Goal: Transaction & Acquisition: Subscribe to service/newsletter

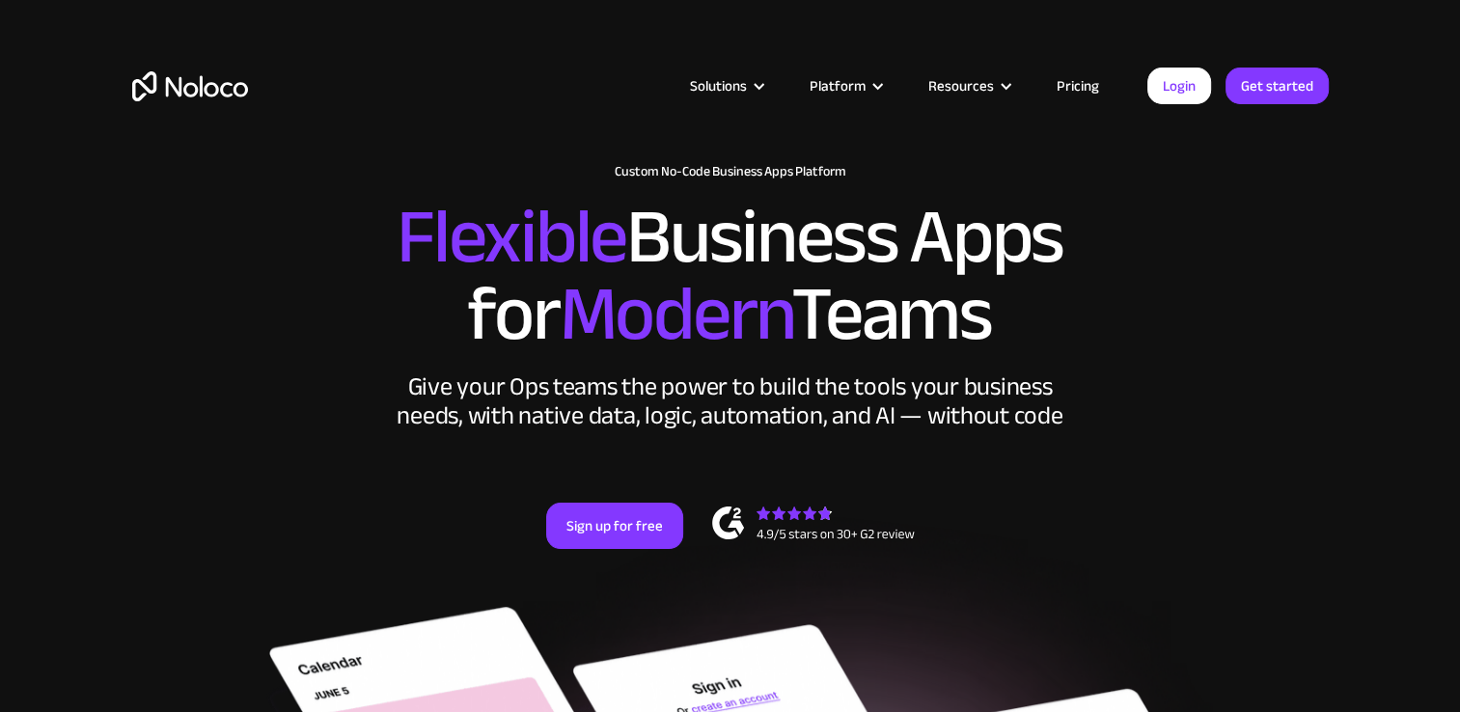
click at [1071, 91] on link "Pricing" at bounding box center [1077, 85] width 91 height 25
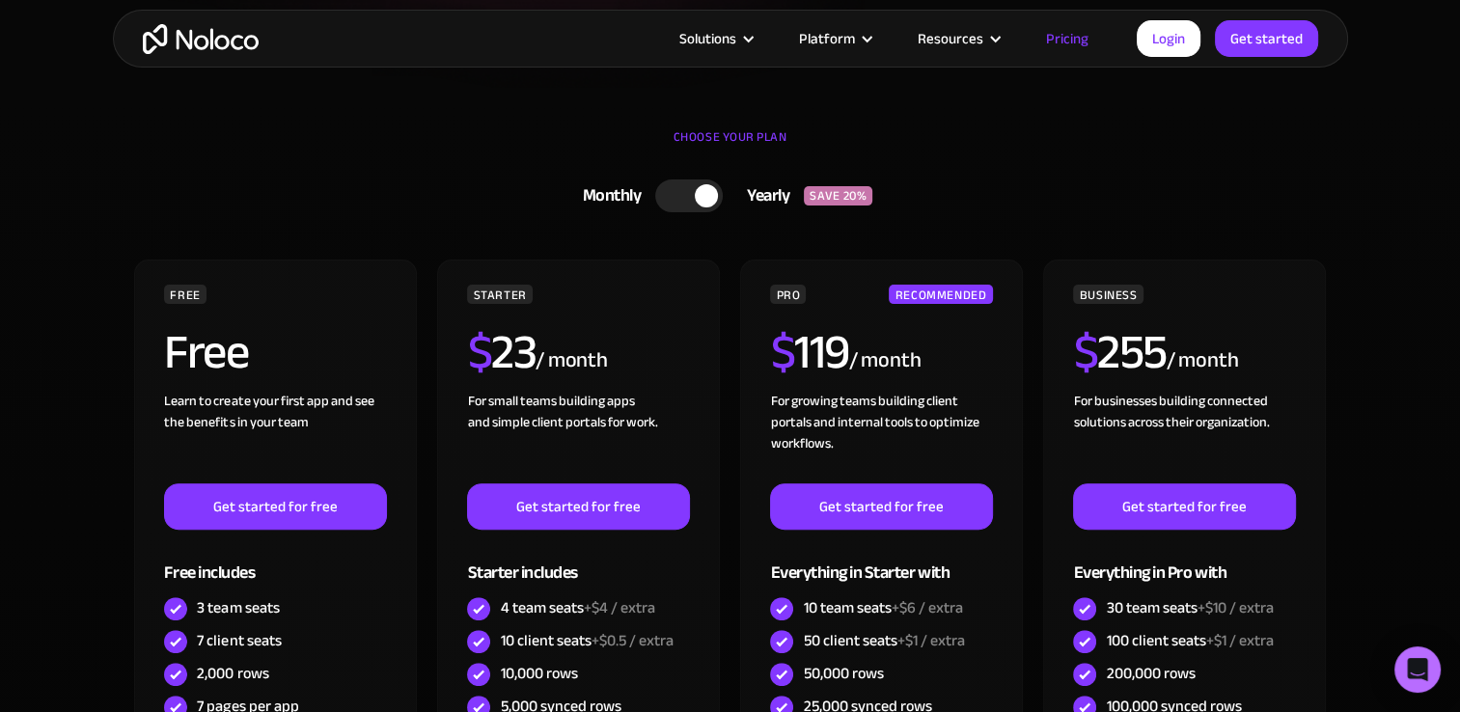
scroll to position [636, 0]
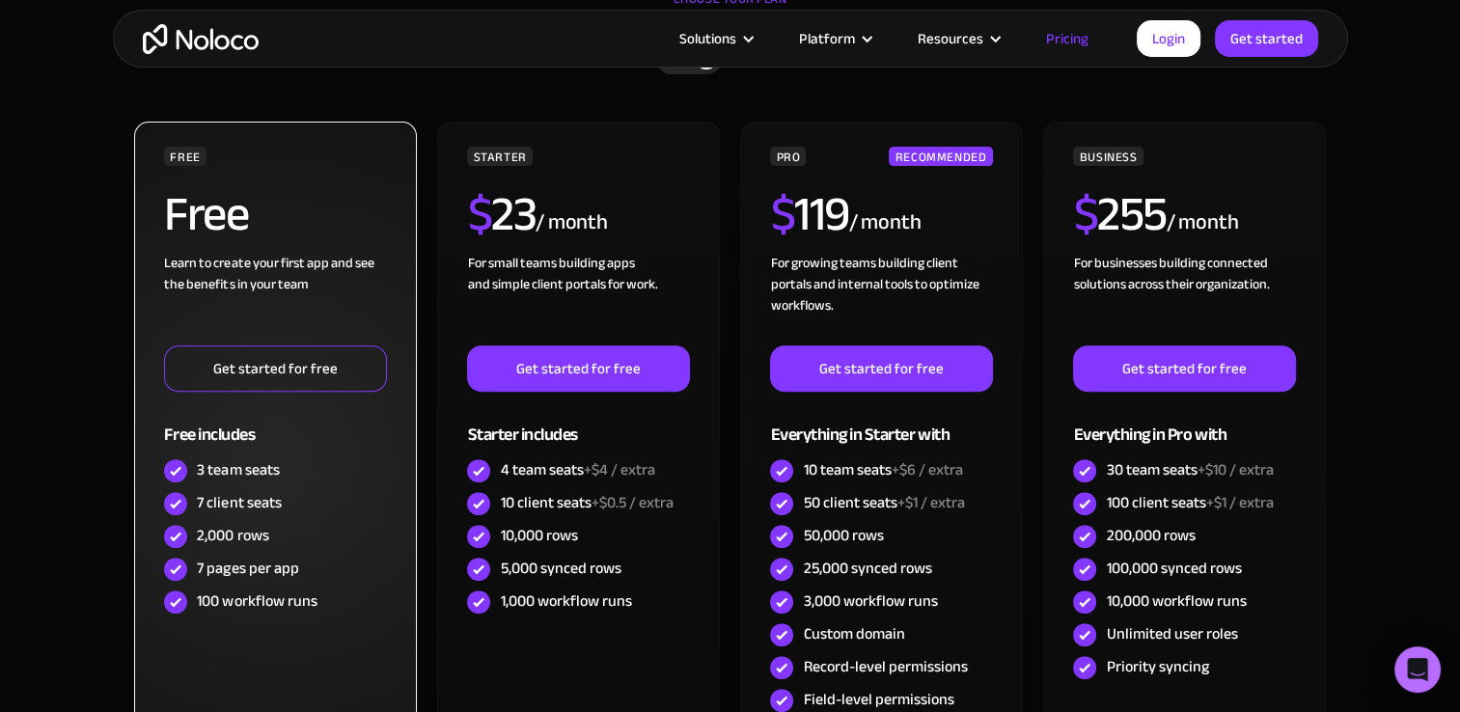
click at [328, 361] on link "Get started for free" at bounding box center [275, 368] width 222 height 46
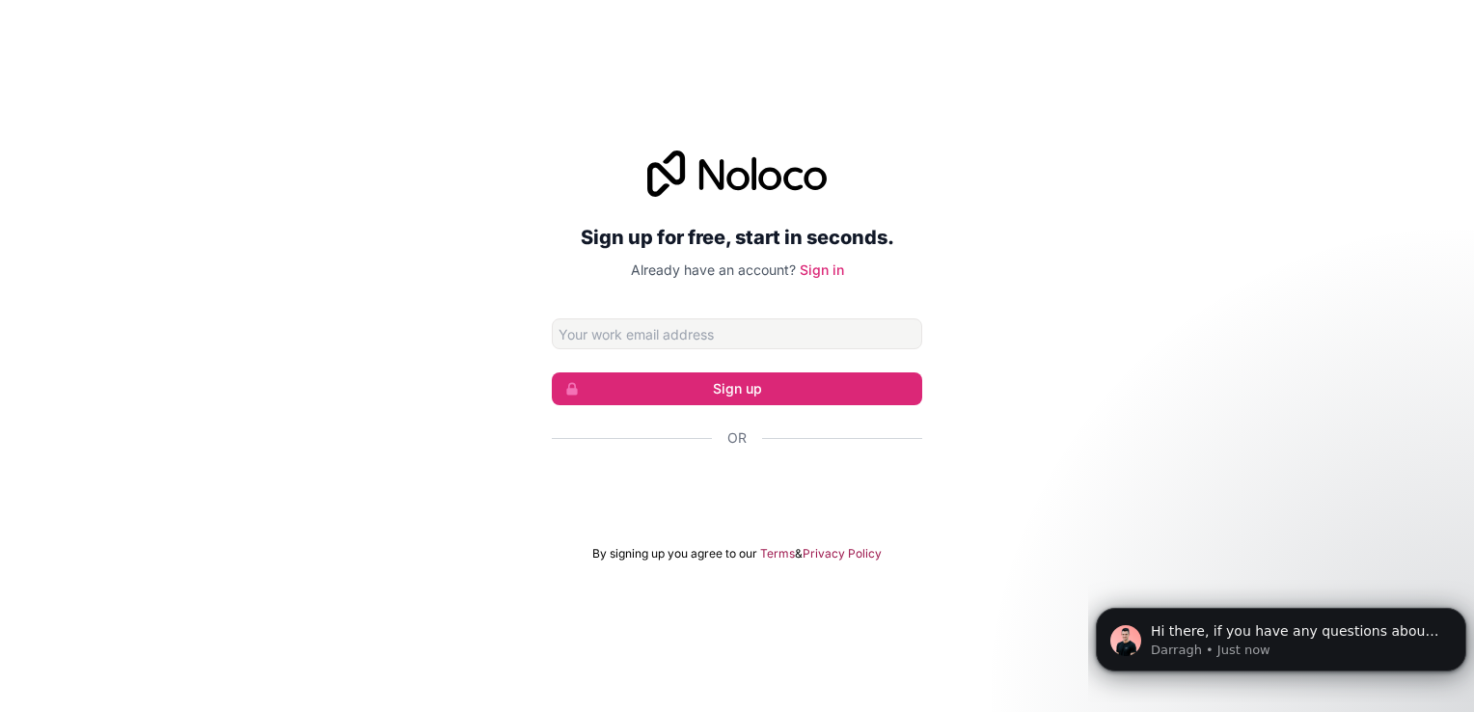
click at [661, 347] on input "Email address" at bounding box center [737, 333] width 370 height 31
type input "Odyssybeatz@gmail.com"
click at [670, 390] on button "Sign up" at bounding box center [737, 388] width 370 height 33
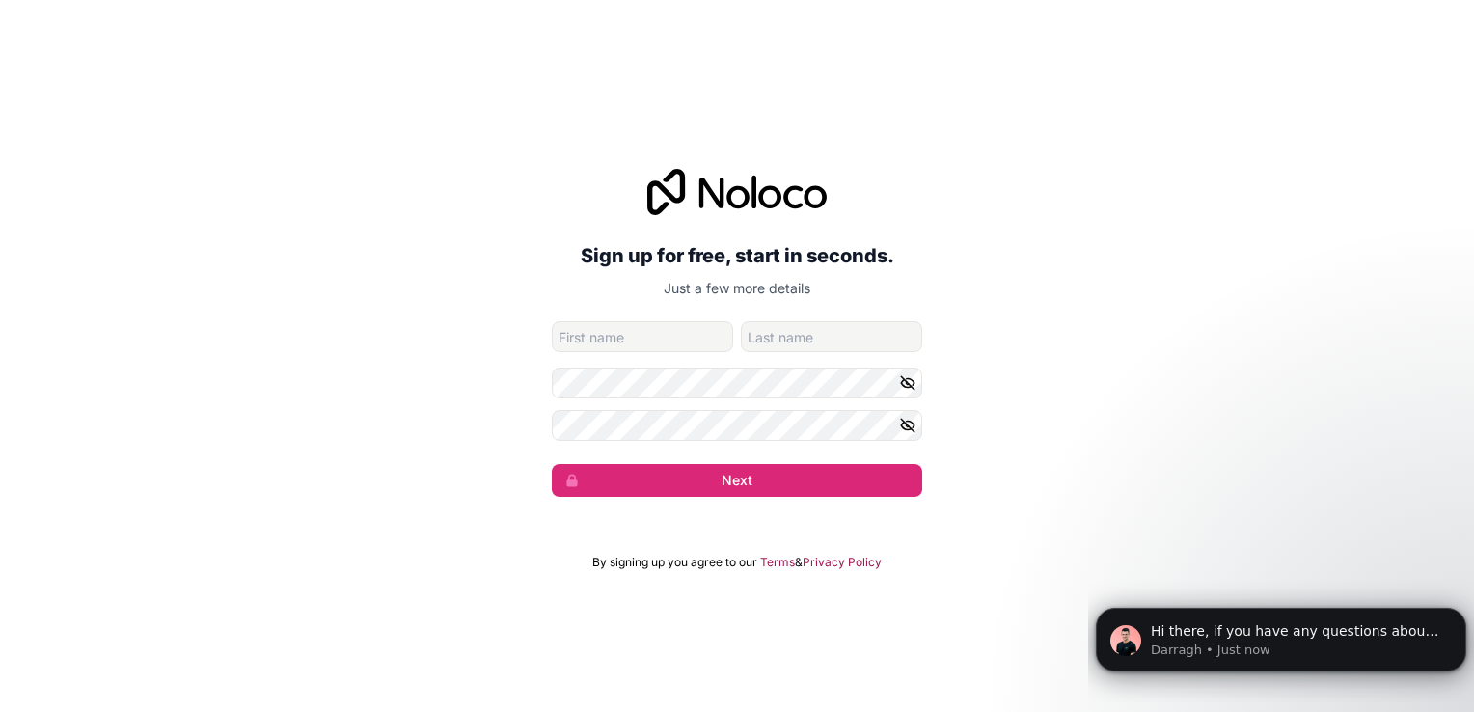
click at [686, 332] on input "given-name" at bounding box center [642, 336] width 181 height 31
type input "Abejide"
type input "Odunayo"
click at [649, 367] on form "Odyssybeatz@gmail.com Abejide Odunayo Next" at bounding box center [737, 409] width 370 height 176
click at [908, 379] on icon "button" at bounding box center [908, 382] width 14 height 9
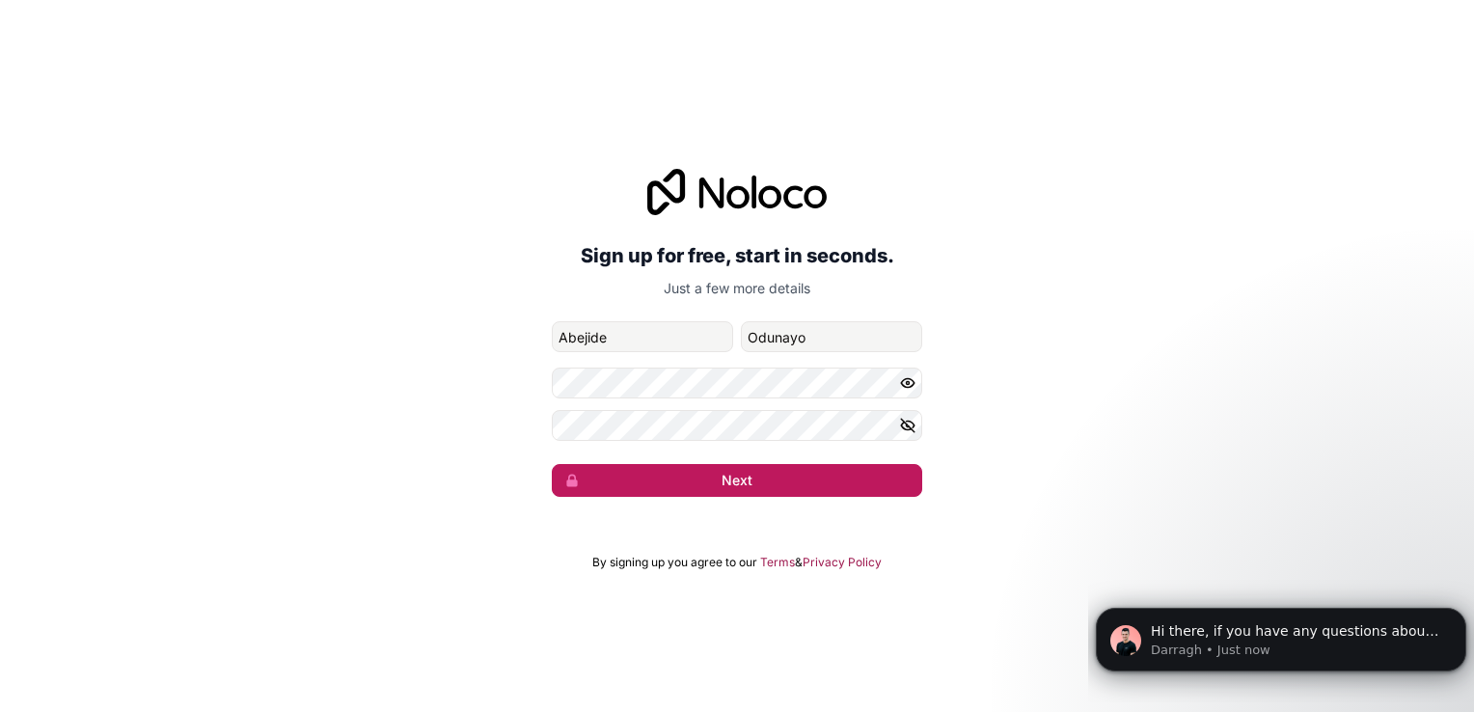
click at [686, 489] on button "Next" at bounding box center [737, 480] width 370 height 33
